Goal: Information Seeking & Learning: Learn about a topic

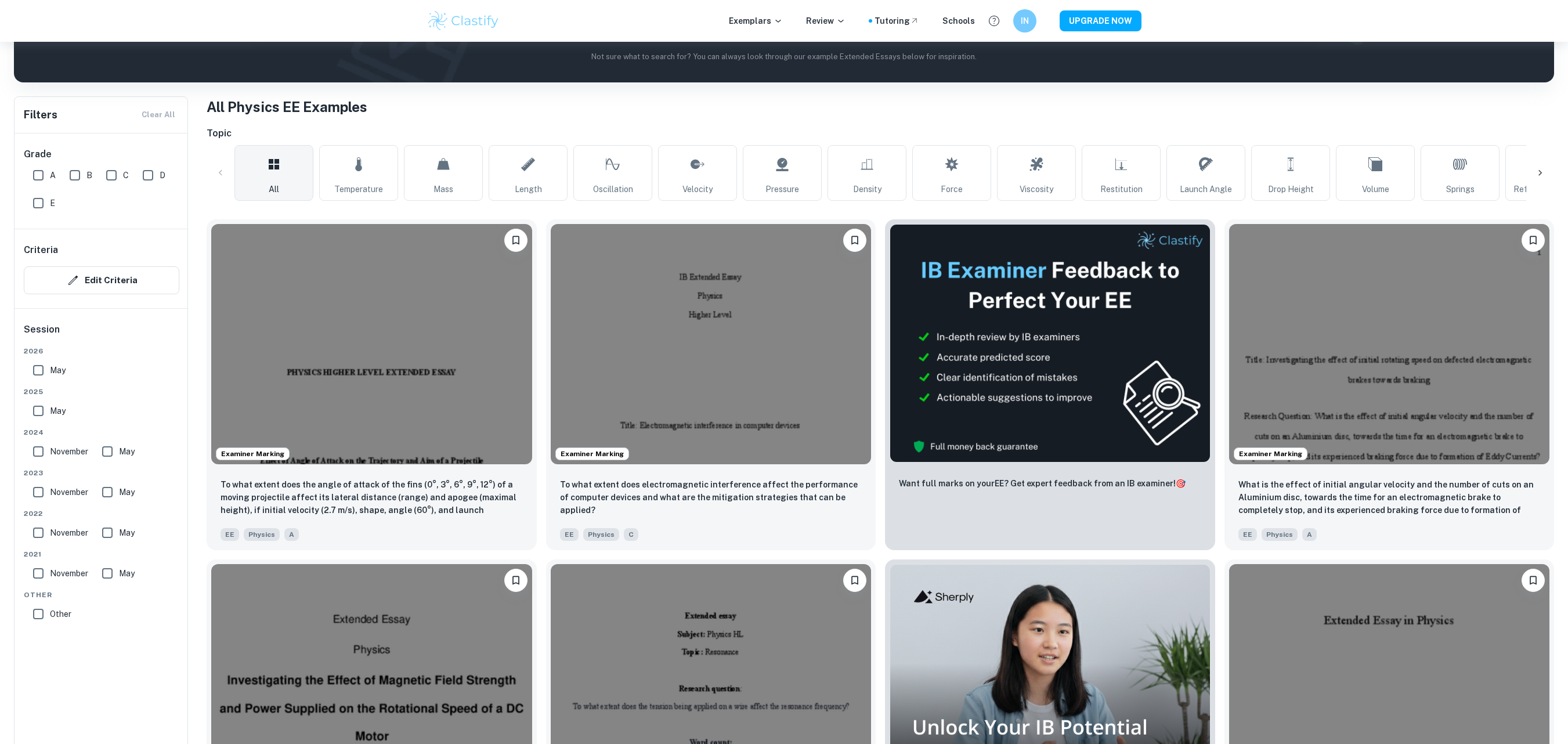
scroll to position [202, 0]
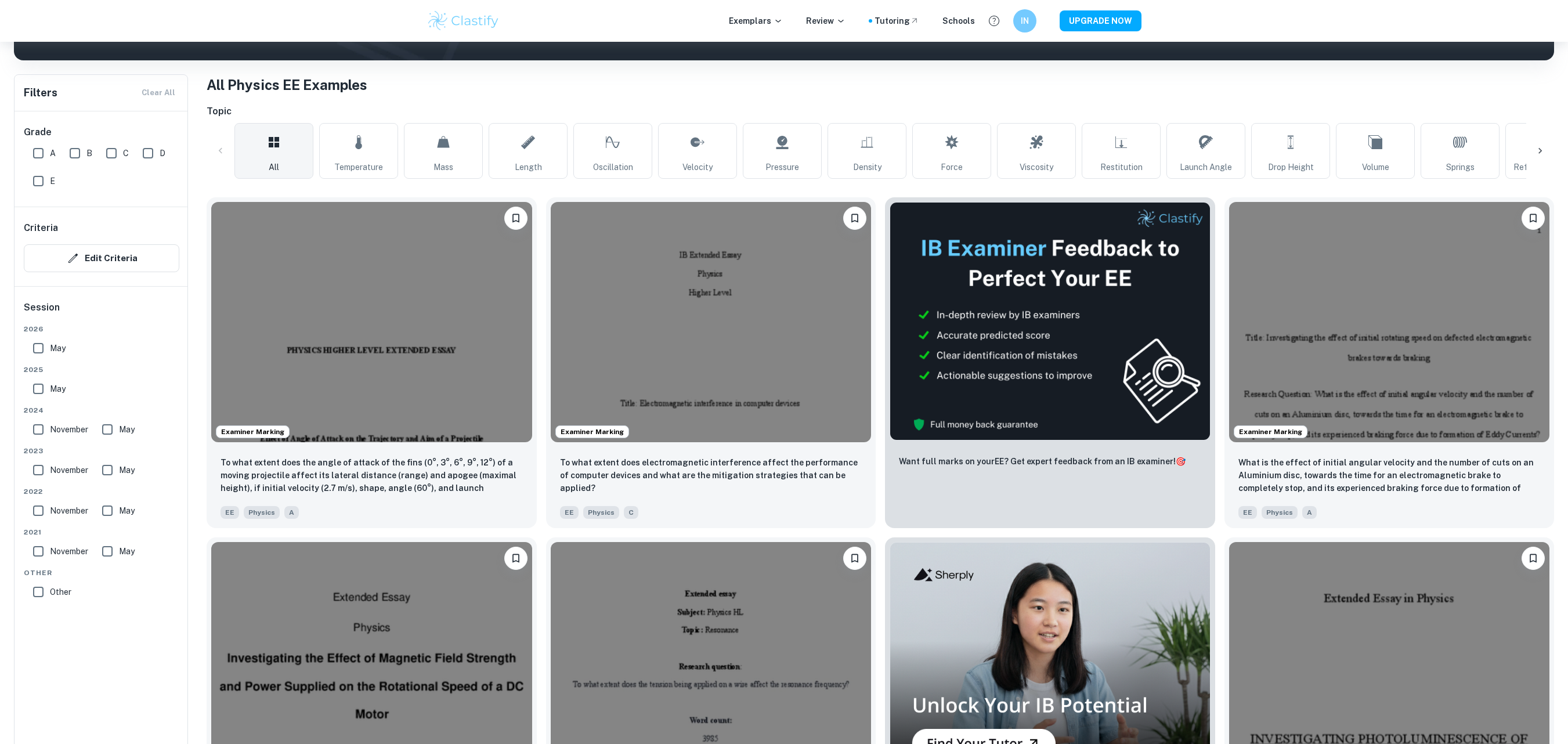
click at [35, 153] on input "A" at bounding box center [38, 153] width 23 height 23
checkbox input "true"
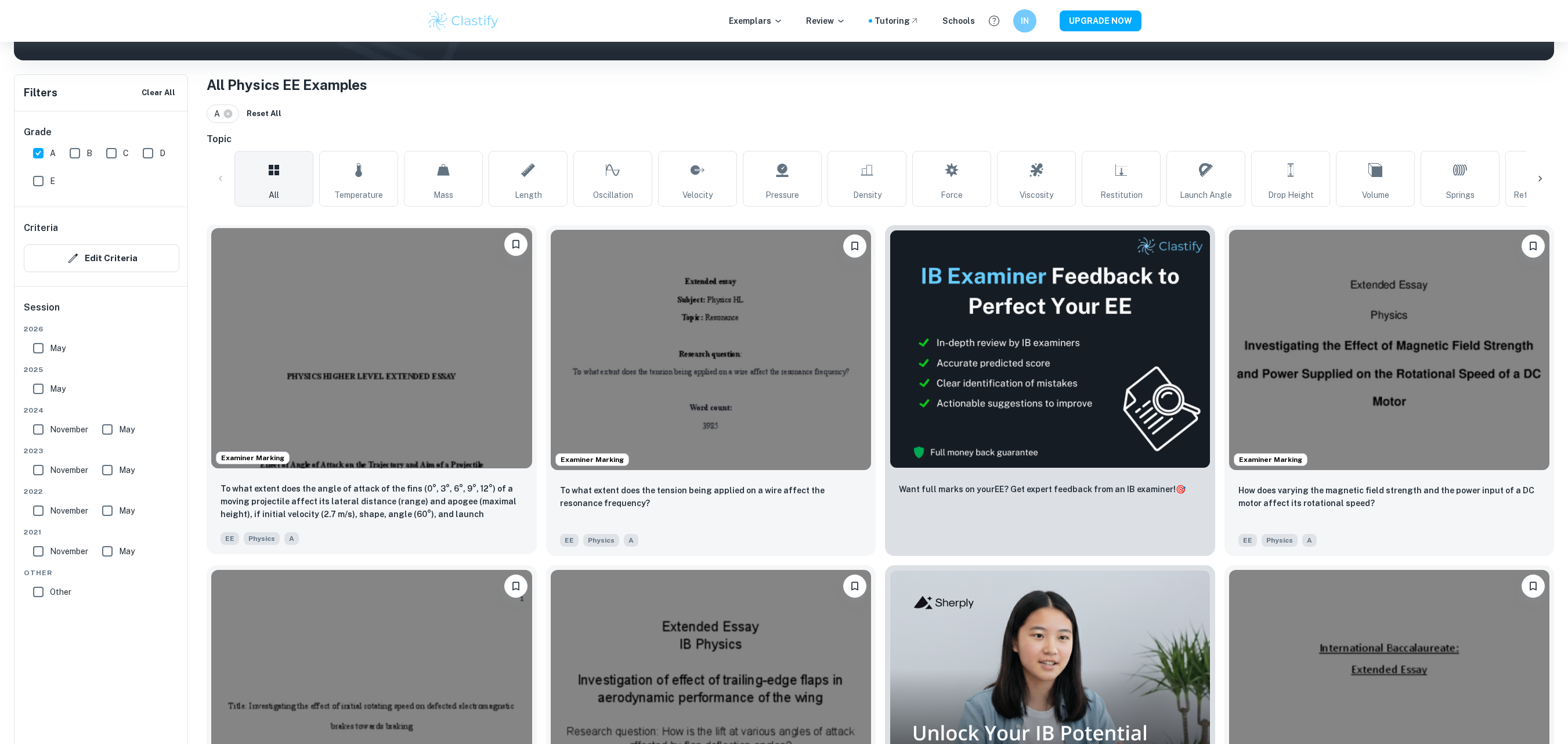
click at [377, 319] on img at bounding box center [371, 348] width 321 height 240
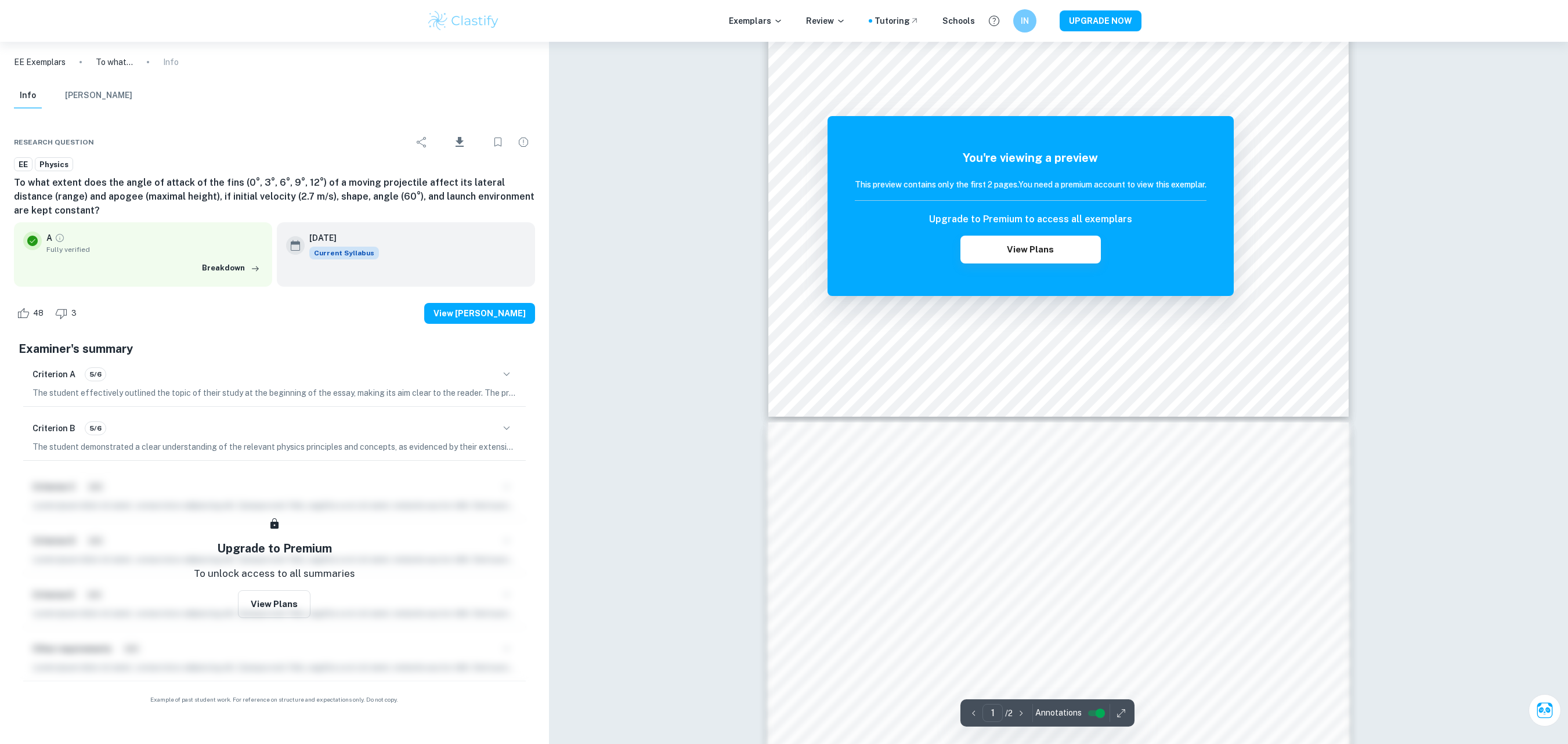
scroll to position [418, 0]
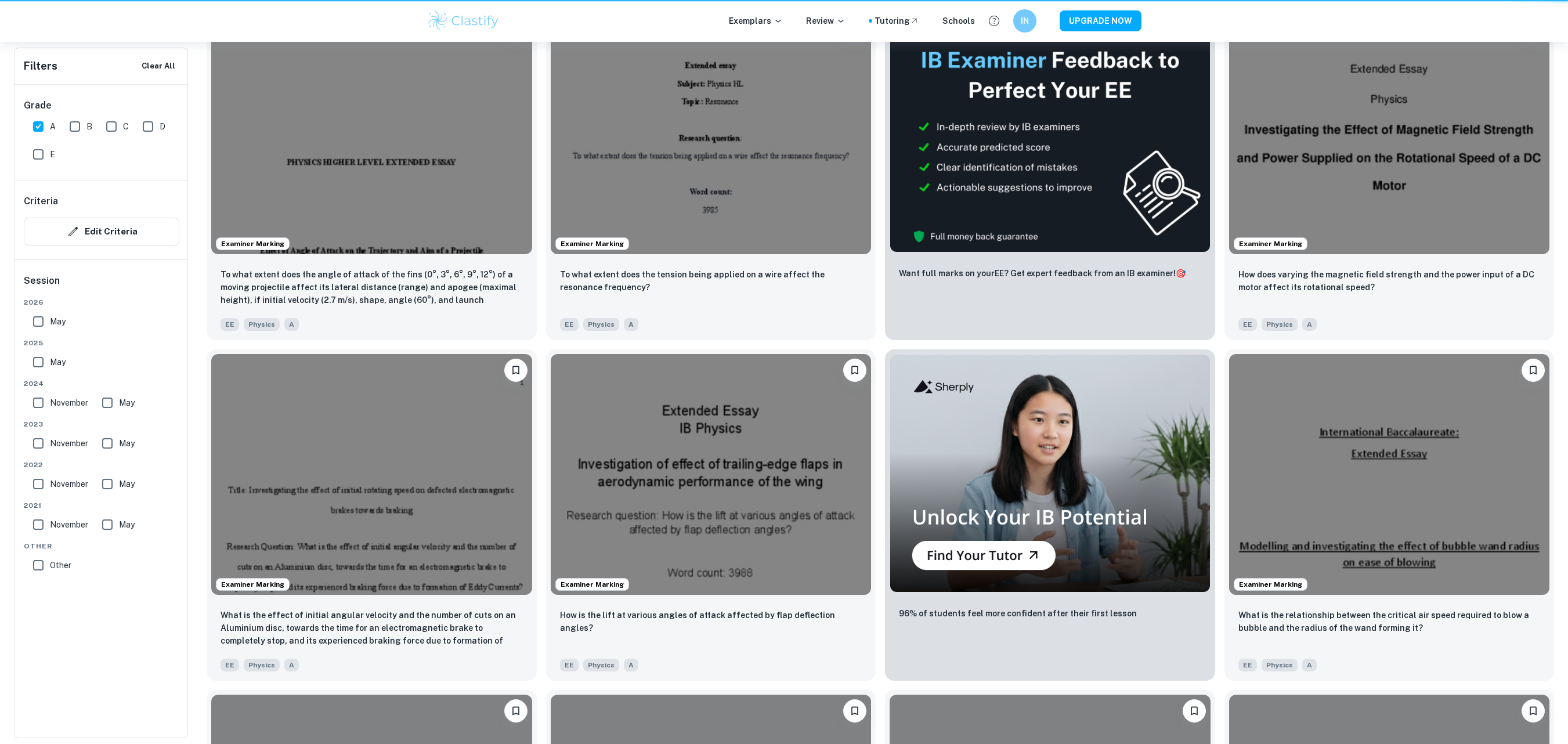
scroll to position [202, 0]
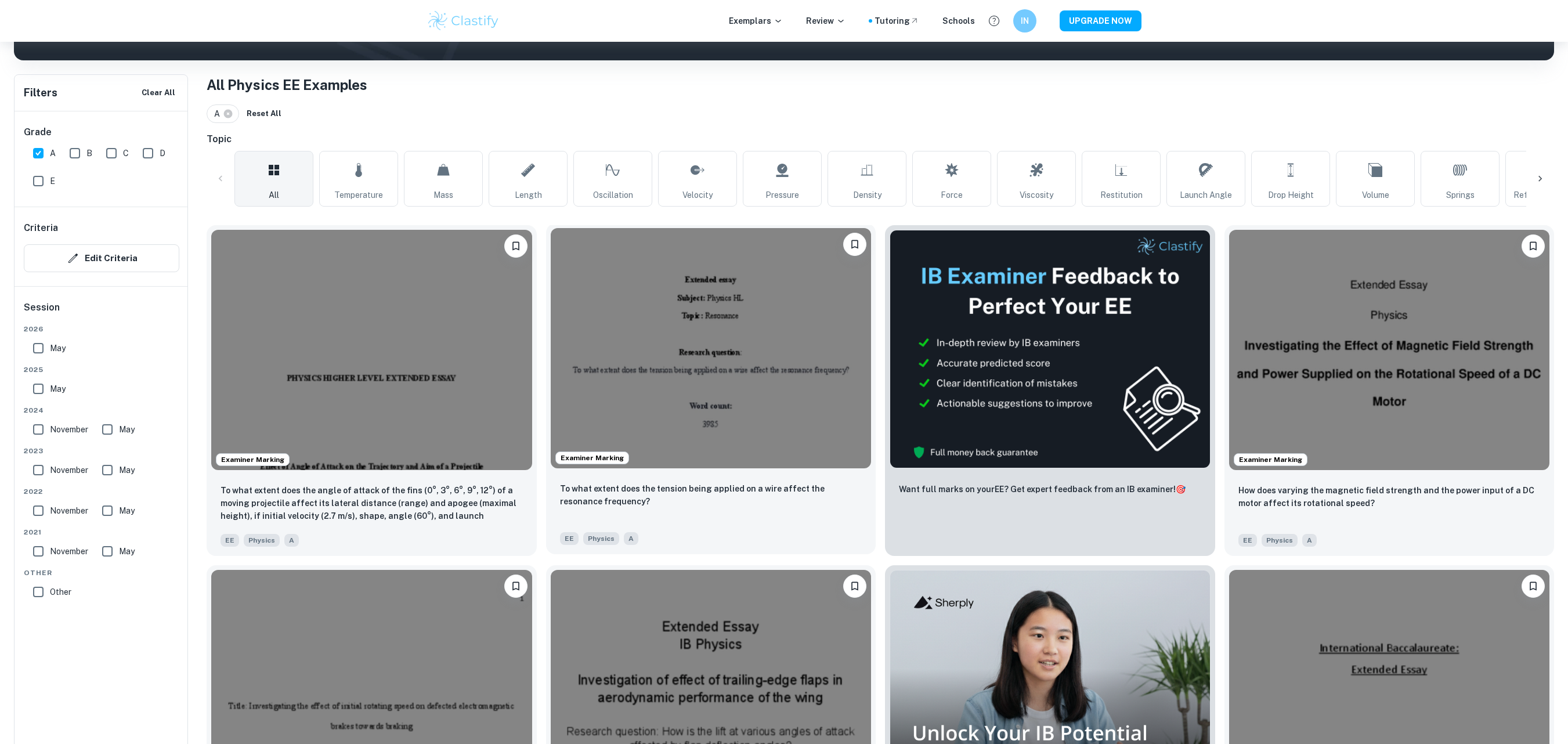
click at [689, 341] on img at bounding box center [711, 348] width 321 height 240
